Goal: Book appointment/travel/reservation

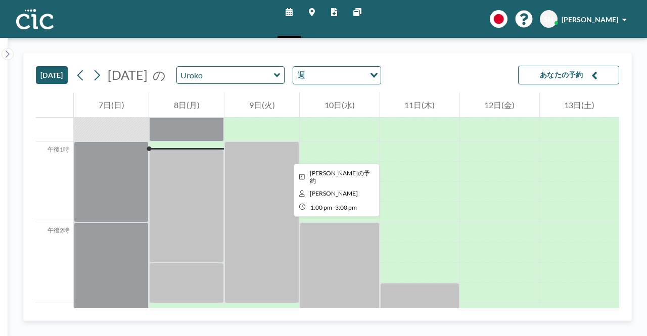
scroll to position [1031, 0]
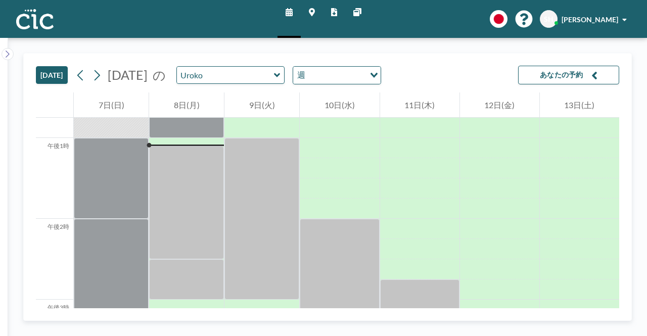
click at [306, 10] on link "マップ" at bounding box center [312, 19] width 22 height 38
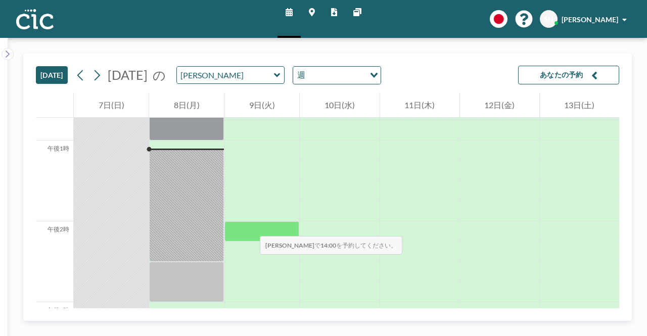
scroll to position [1031, 0]
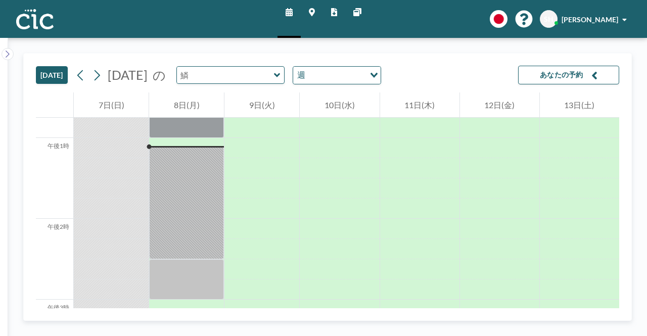
click at [246, 73] on input "text" at bounding box center [225, 75] width 97 height 17
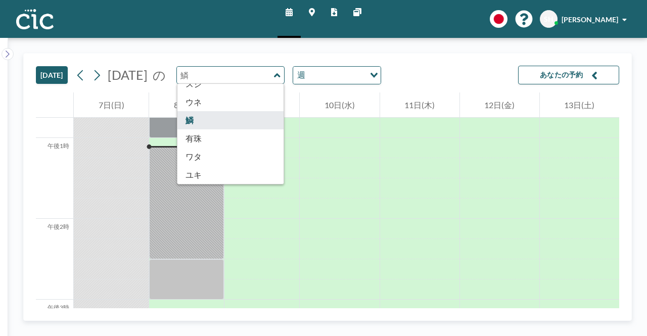
scroll to position [559, 0]
type input "Uroko"
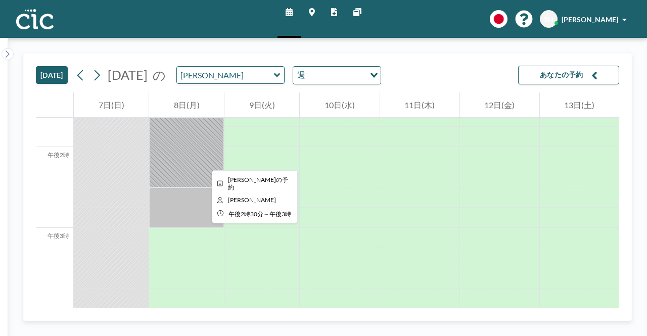
scroll to position [1081, 0]
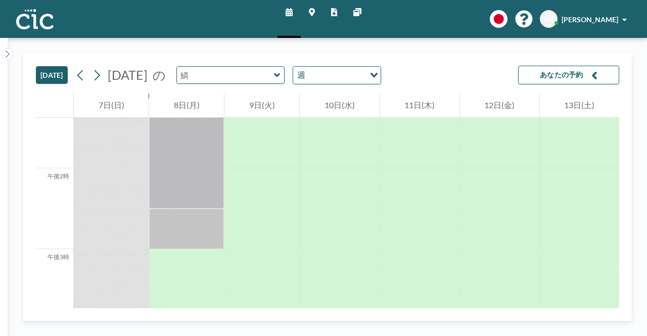
click at [260, 78] on input "text" at bounding box center [225, 75] width 97 height 17
type input "[PERSON_NAME]"
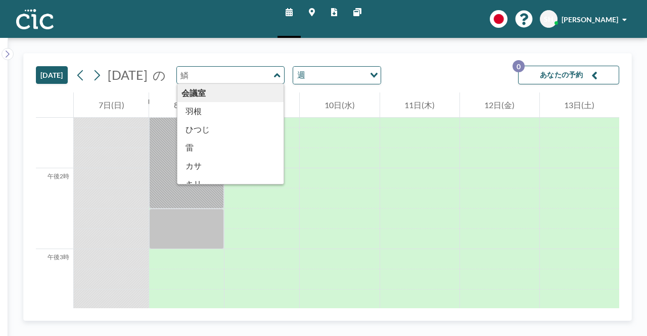
type input "[PERSON_NAME]"
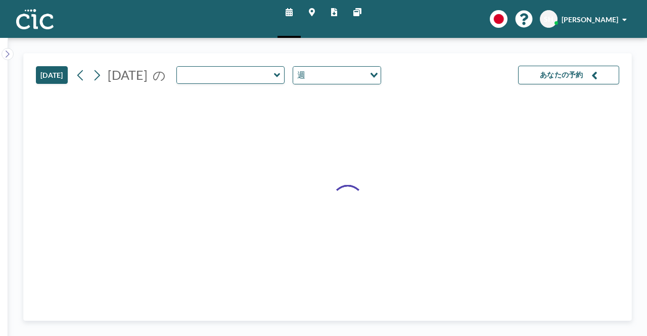
type input "Uroko"
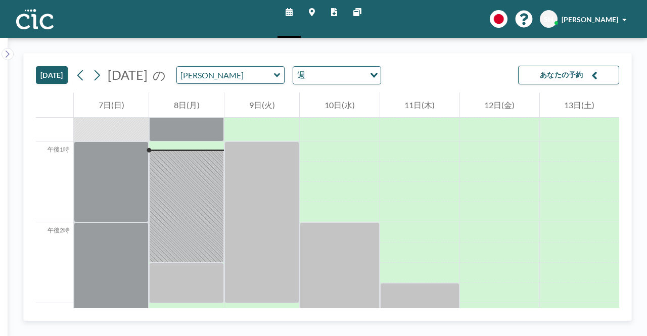
scroll to position [1031, 0]
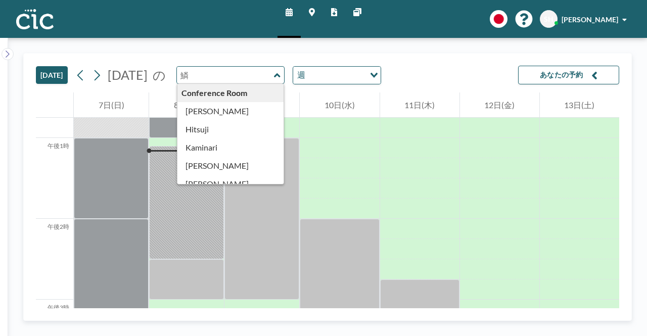
click at [205, 74] on input "text" at bounding box center [225, 75] width 97 height 17
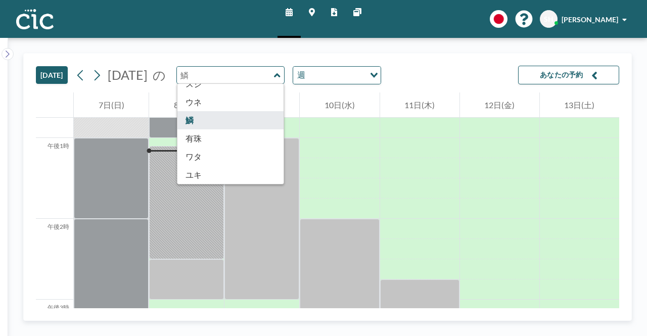
scroll to position [559, 0]
type input "[PERSON_NAME]"
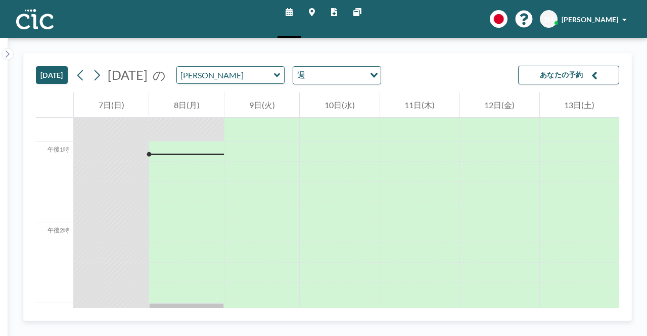
scroll to position [1031, 0]
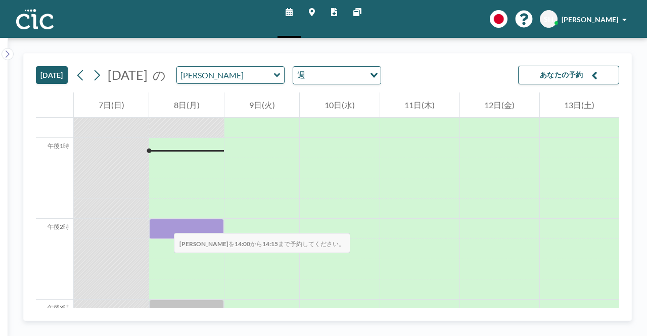
click at [164, 223] on div at bounding box center [186, 229] width 75 height 20
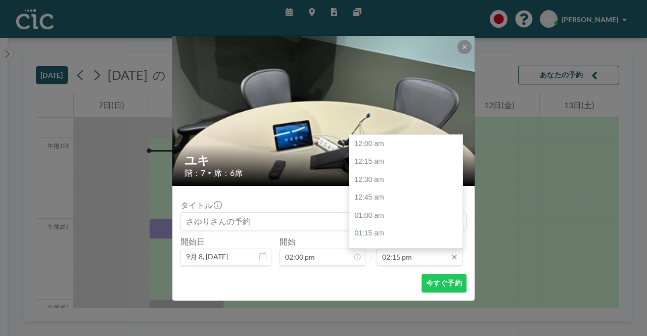
scroll to position [1025, 0]
click at [390, 219] on font "午後3時15分" at bounding box center [374, 215] width 40 height 8
type input "03:15 pm"
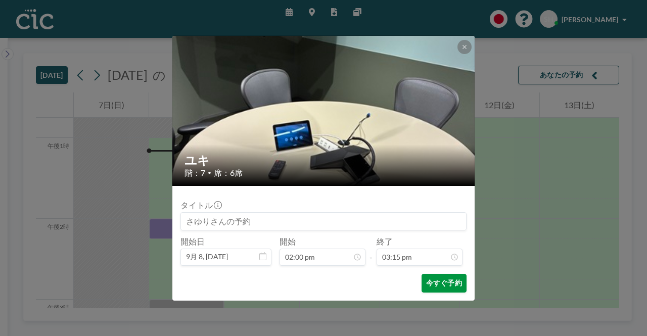
scroll to position [1097, 0]
click at [442, 283] on font "今すぐ予約" at bounding box center [444, 282] width 36 height 9
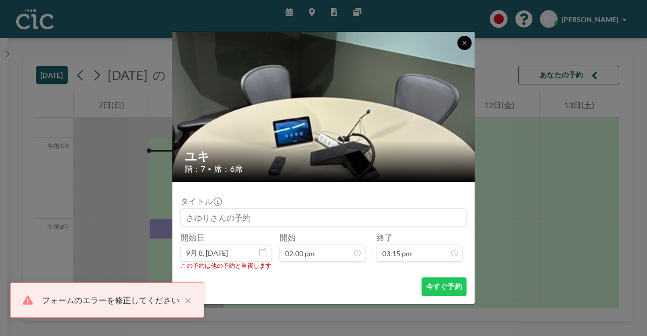
click at [464, 39] on button at bounding box center [464, 43] width 14 height 14
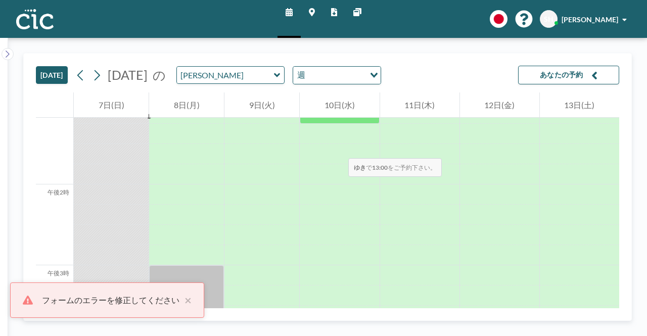
scroll to position [1081, 0]
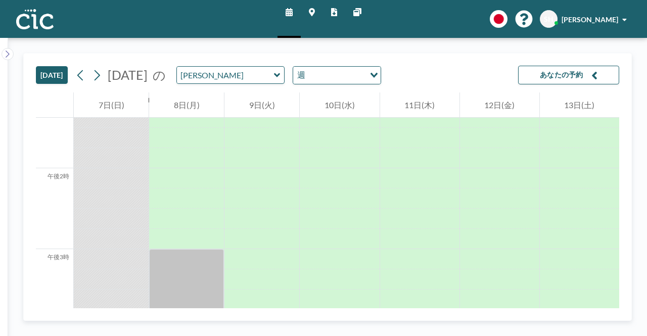
click at [280, 78] on icon at bounding box center [277, 75] width 7 height 10
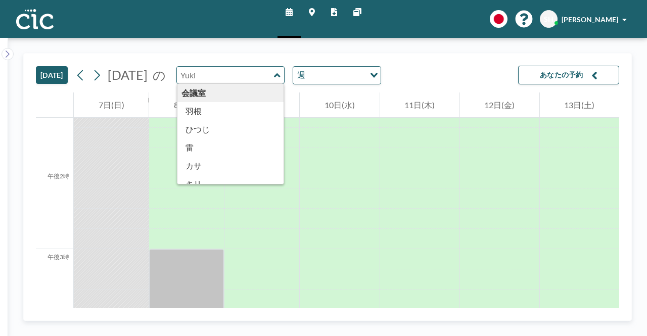
click at [314, 17] on link "マップ" at bounding box center [312, 19] width 22 height 38
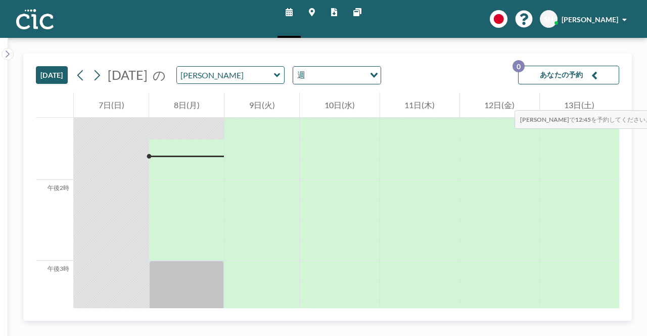
scroll to position [1071, 0]
click at [580, 74] on font "あなたの予約" at bounding box center [561, 74] width 43 height 9
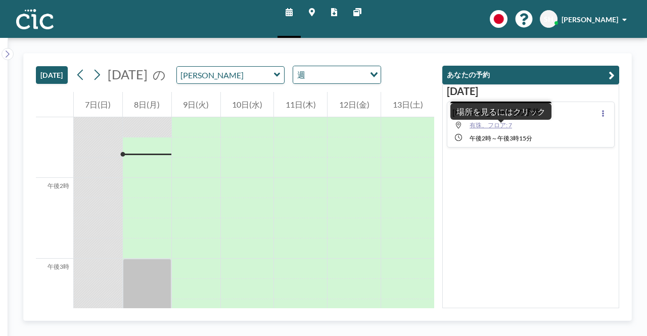
click at [497, 125] on font "有珠、フロア: 7" at bounding box center [490, 125] width 42 height 8
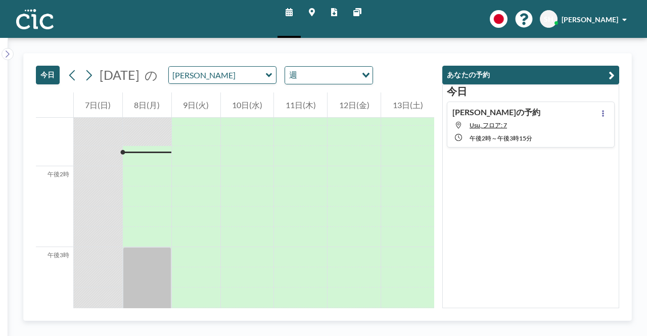
scroll to position [1091, 0]
click at [523, 206] on div "[DATE][PERSON_NAME]の予約 Usu, フロア: 7 午後2時 ～ 午後3時15分" at bounding box center [530, 196] width 177 height 224
